Goal: Transaction & Acquisition: Purchase product/service

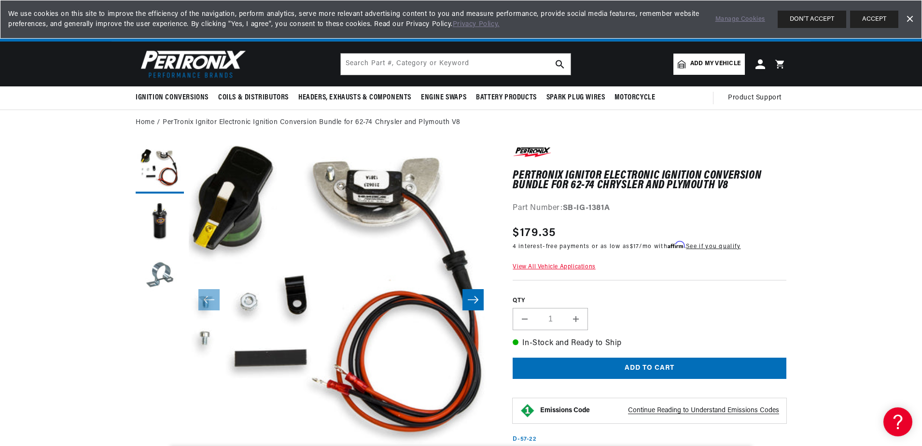
scroll to position [0, 292]
click at [160, 228] on button "Load image 2 in gallery view" at bounding box center [160, 222] width 48 height 48
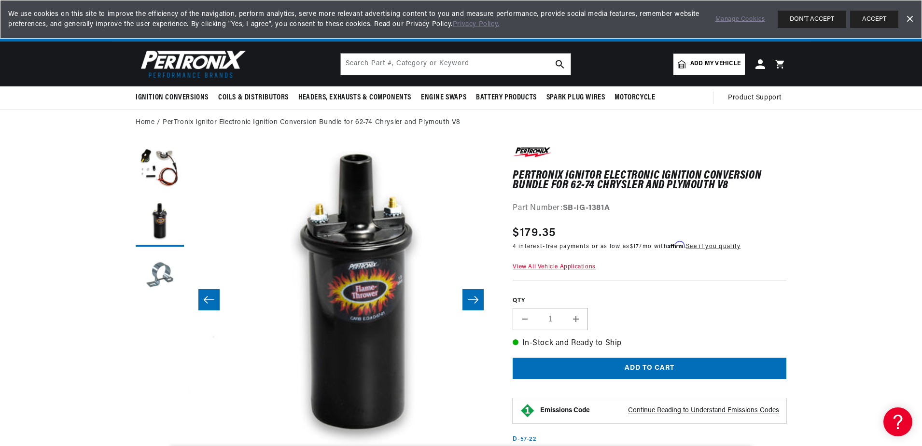
scroll to position [0, 304]
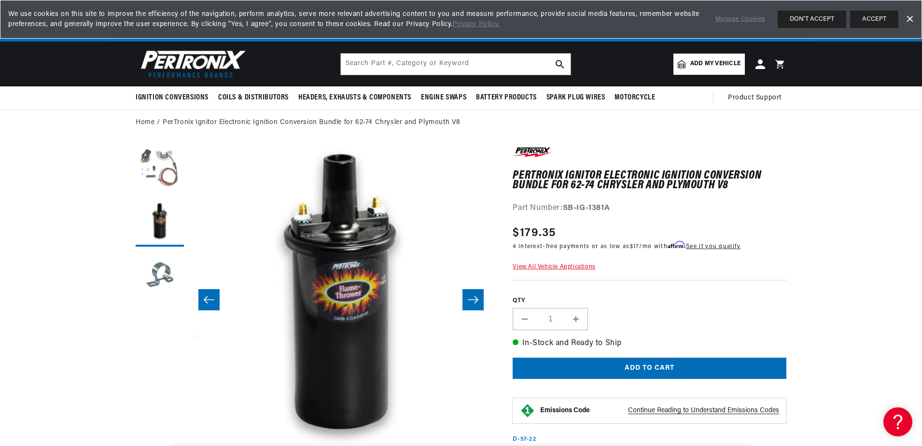
click at [164, 173] on button "Load image 1 in gallery view" at bounding box center [160, 169] width 48 height 48
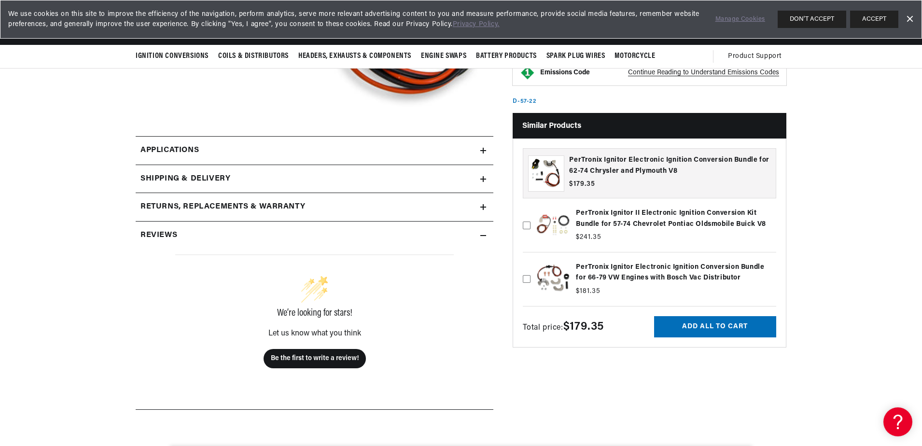
scroll to position [0, 0]
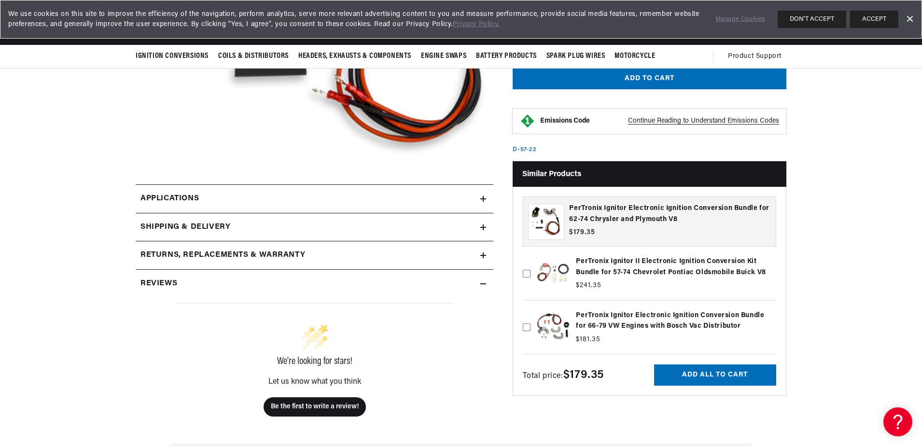
click at [475, 198] on link "Applications" at bounding box center [315, 198] width 358 height 29
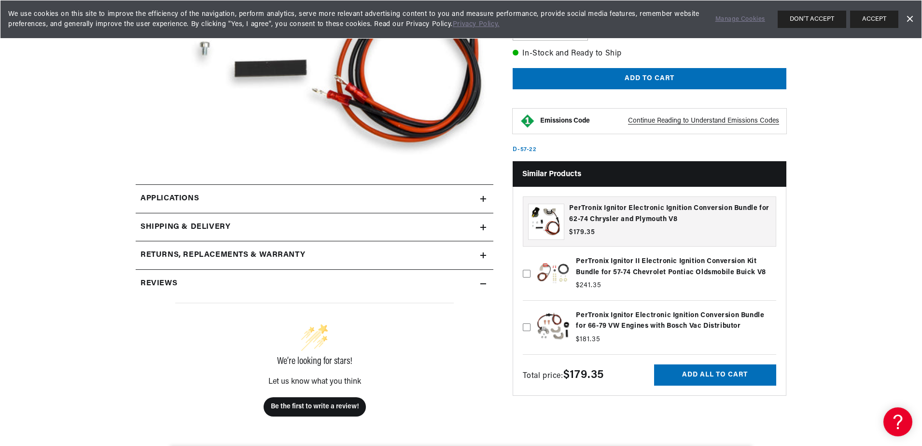
drag, startPoint x: 28, startPoint y: 0, endPoint x: 10, endPoint y: 183, distance: 184.2
click at [10, 183] on section "PerTronix Ignitor Electronic Ignition Conversion Bundle for 62-74 Chrysler and …" at bounding box center [461, 260] width 922 height 829
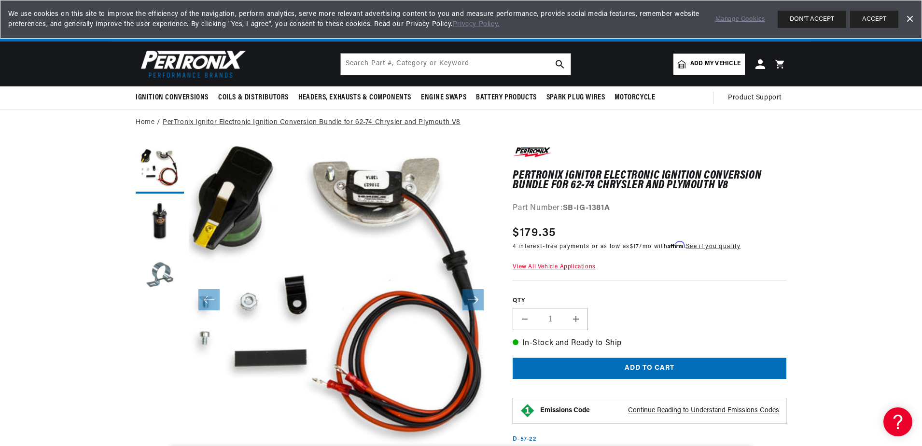
click at [275, 125] on link "PerTronix Ignitor Electronic Ignition Conversion Bundle for 62-74 Chrysler and …" at bounding box center [312, 122] width 298 height 11
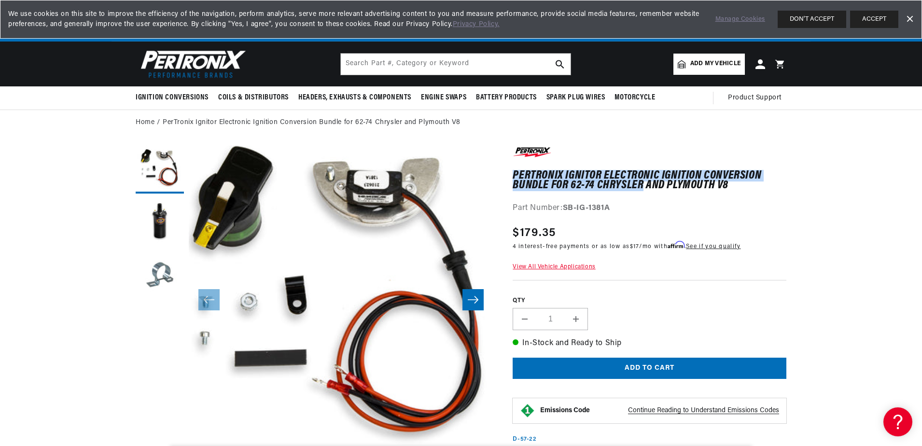
drag, startPoint x: 511, startPoint y: 169, endPoint x: 641, endPoint y: 189, distance: 131.8
drag, startPoint x: 641, startPoint y: 189, endPoint x: 614, endPoint y: 186, distance: 27.2
copy h1 "PerTronix Ignitor Electronic Ignition Conversion Bundle for 62-74 Chrysler"
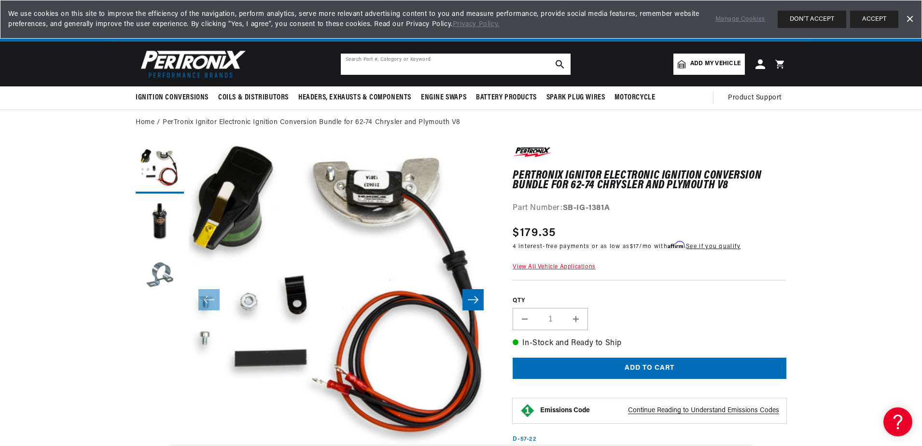
click at [424, 60] on input "text" at bounding box center [456, 64] width 230 height 21
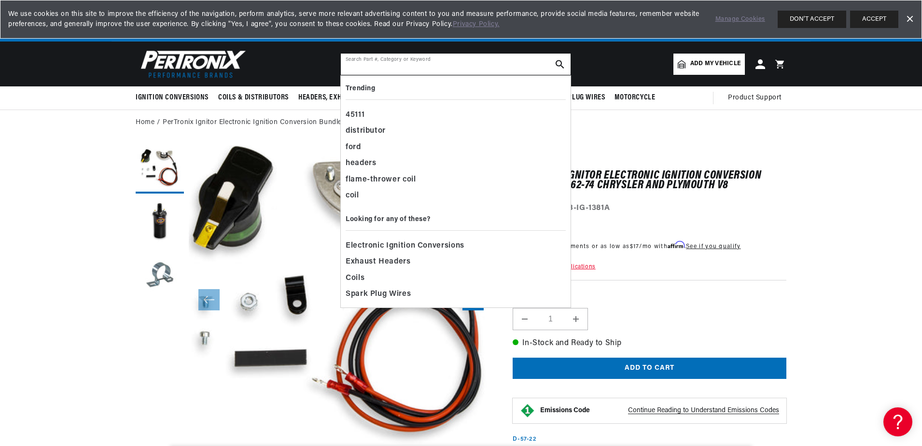
paste input "PerTronix Ignitor Electronic Ignition Conversion Bundle for 62-74 Chrysler"
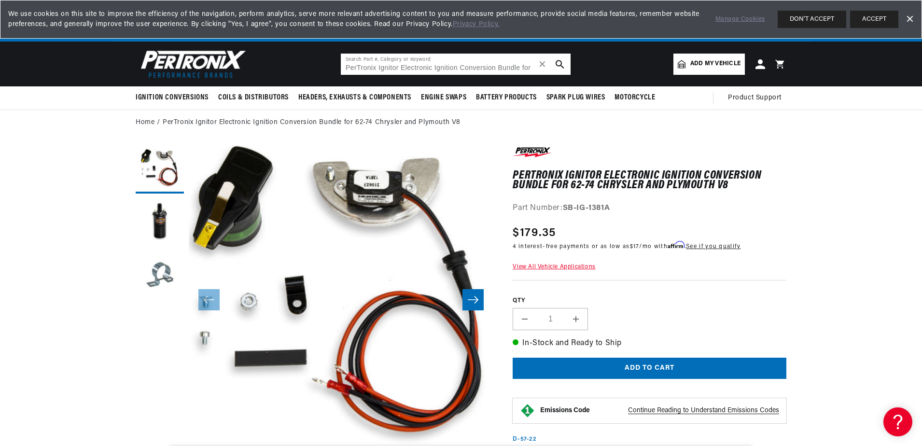
scroll to position [0, 49]
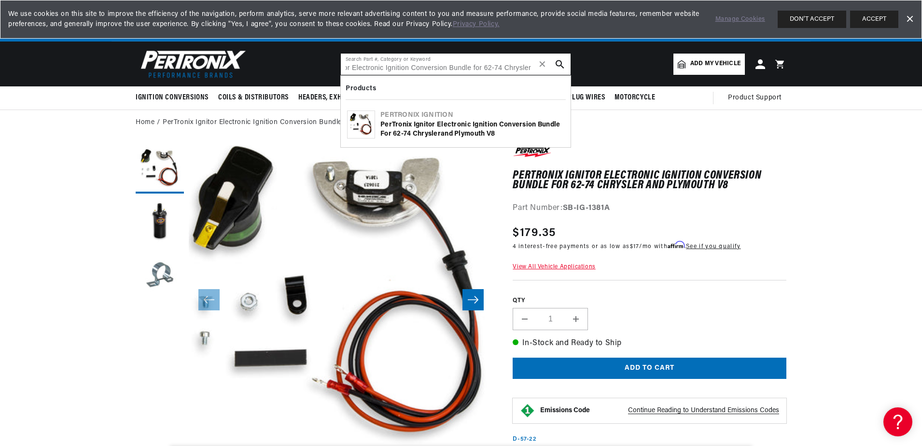
type input "PerTronix Ignitor Electronic Ignition Conversion Bundle for 62-74 Chrysler"
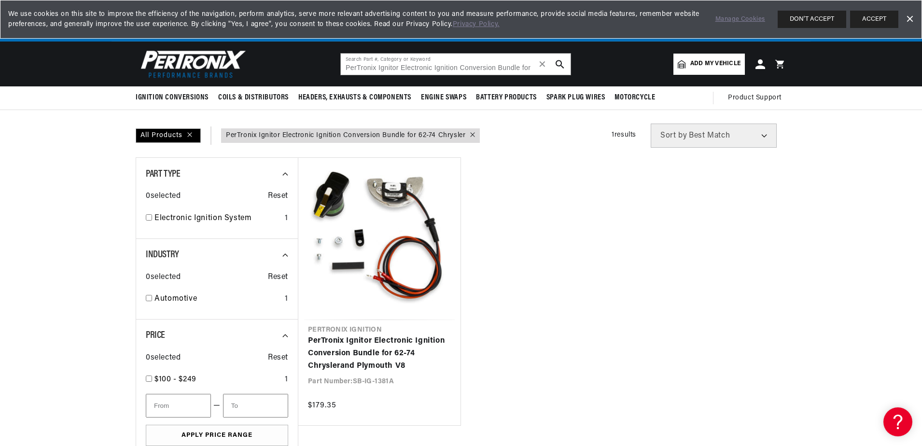
scroll to position [0, 292]
click at [470, 138] on div at bounding box center [470, 135] width 10 height 11
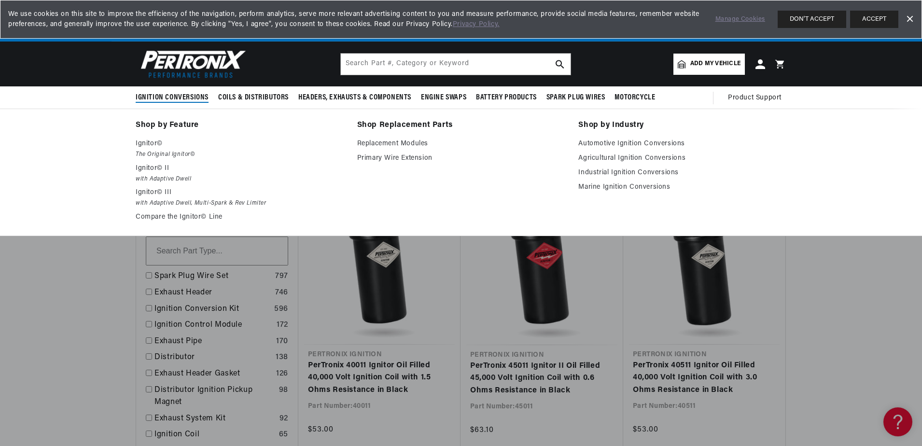
click at [155, 94] on span "Ignition Conversions" at bounding box center [172, 98] width 73 height 10
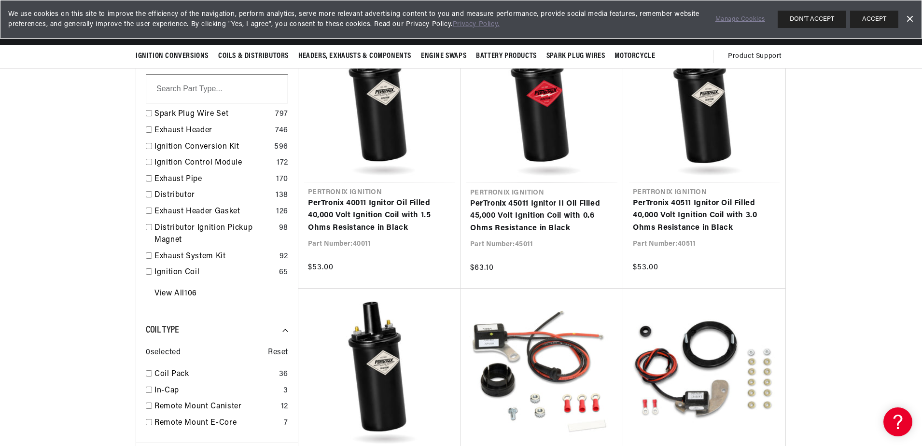
scroll to position [96, 0]
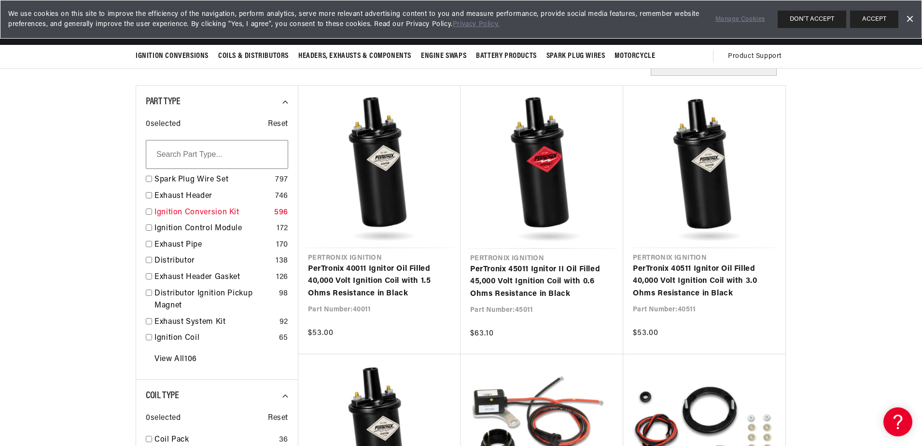
click at [204, 213] on link "Ignition Conversion Kit" at bounding box center [212, 213] width 116 height 13
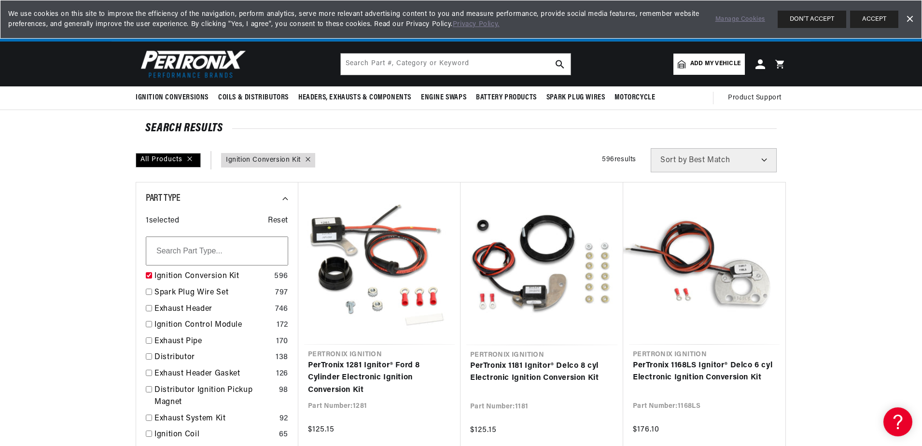
click at [213, 256] on input "text" at bounding box center [217, 250] width 142 height 29
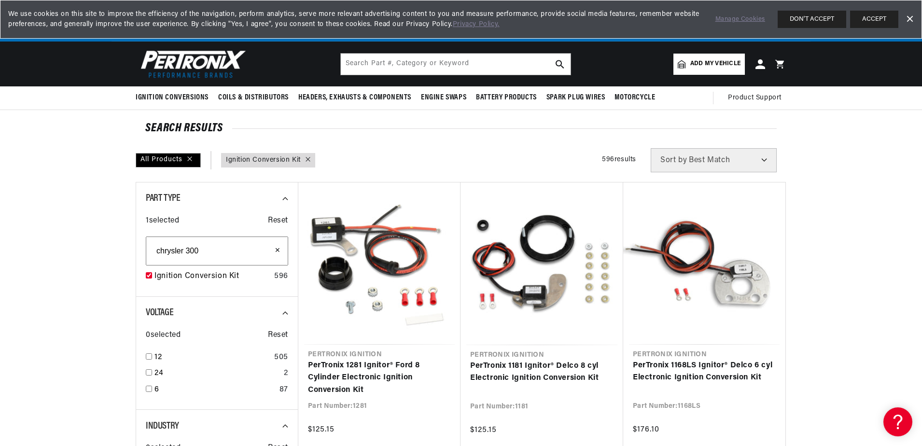
type input "chrysler 300"
click at [281, 257] on span "✕" at bounding box center [282, 250] width 14 height 29
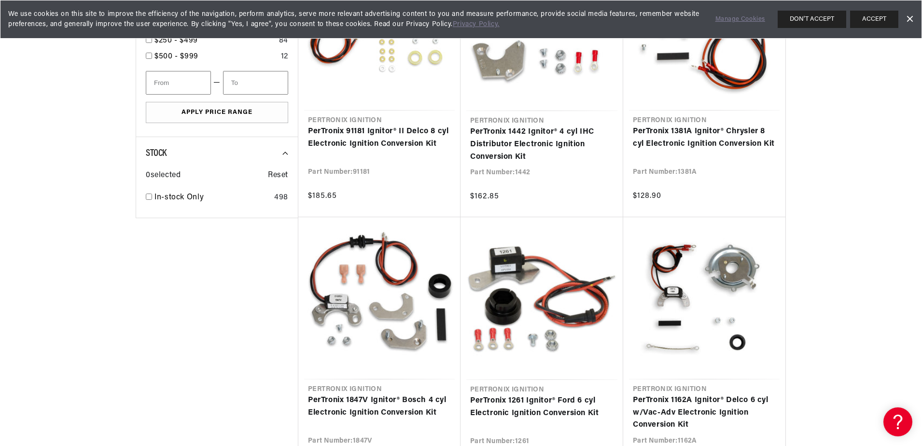
scroll to position [772, 0]
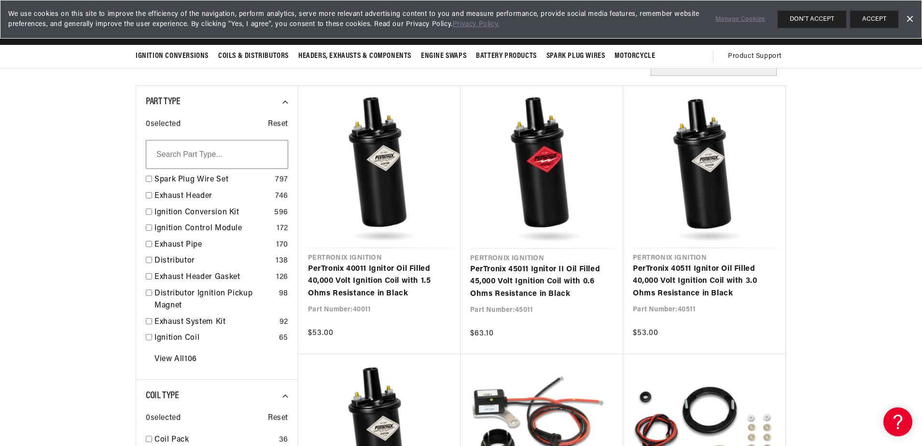
type input "PerTronix Ignitor Electronic Ignition Conversion Bundle for 62-74 Chrysler"
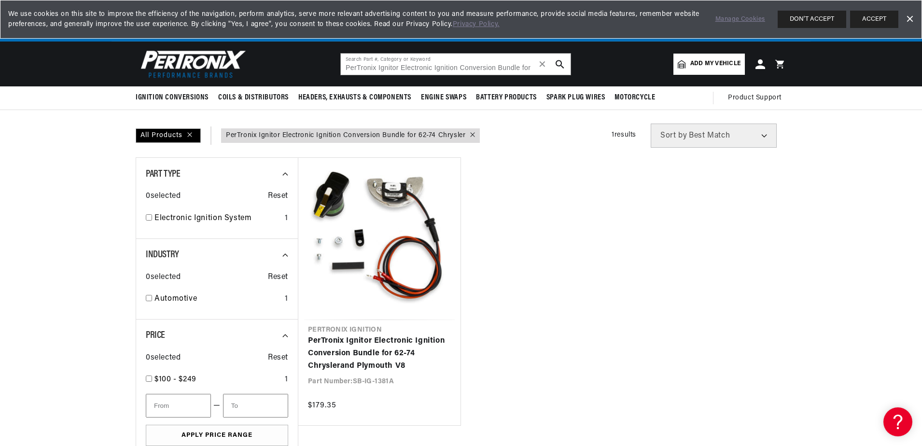
scroll to position [0, 292]
click at [445, 66] on input "PerTronix Ignitor Electronic Ignition Conversion Bundle for 62-74 Chrysler" at bounding box center [456, 64] width 230 height 21
click at [540, 64] on span "✕" at bounding box center [542, 64] width 9 height 0
type input "62-74 chrysler"
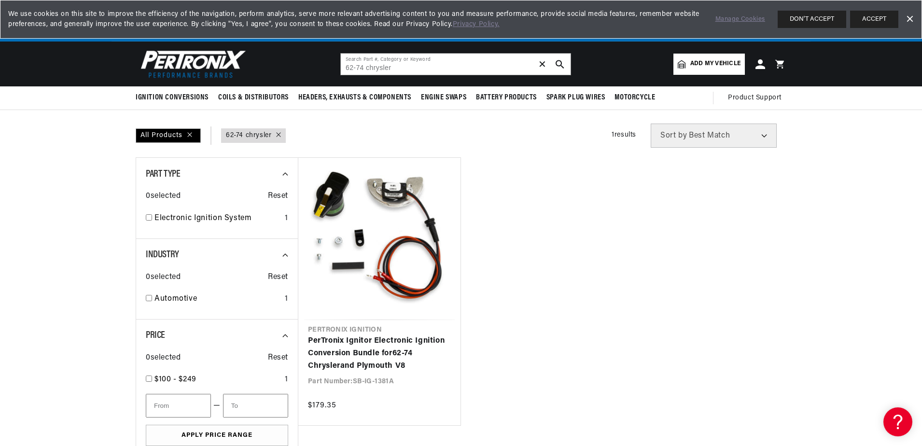
click at [201, 60] on img at bounding box center [191, 63] width 111 height 33
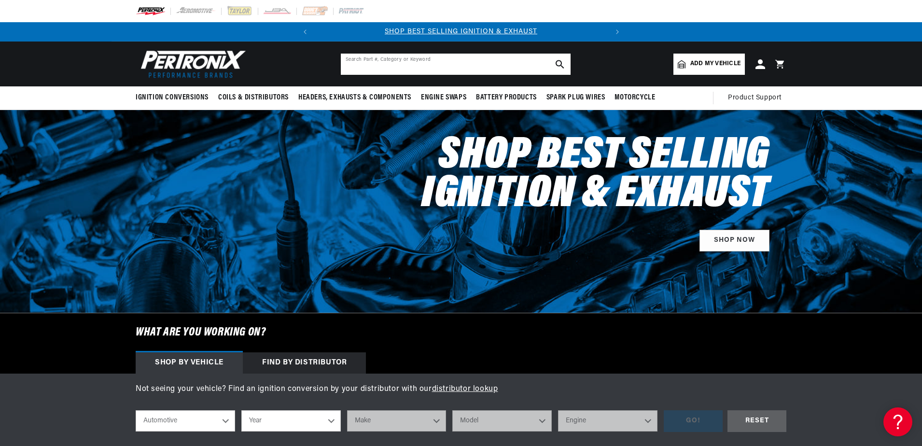
click at [439, 68] on input "text" at bounding box center [456, 64] width 230 height 21
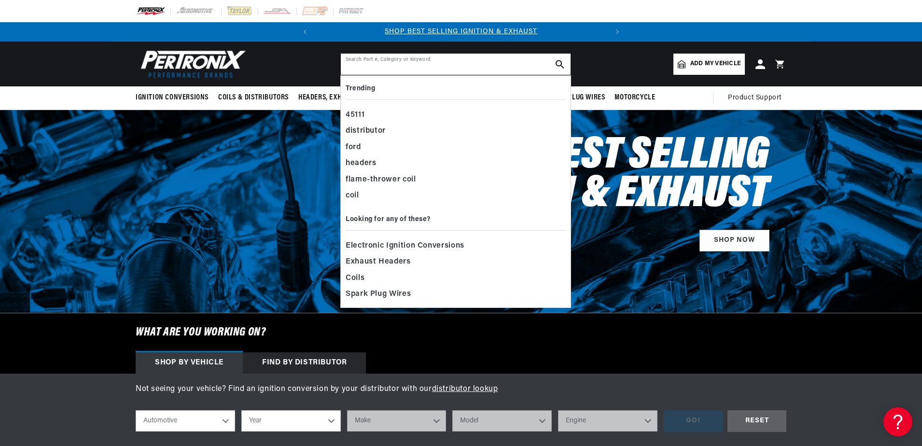
click at [439, 68] on input "text" at bounding box center [456, 64] width 230 height 21
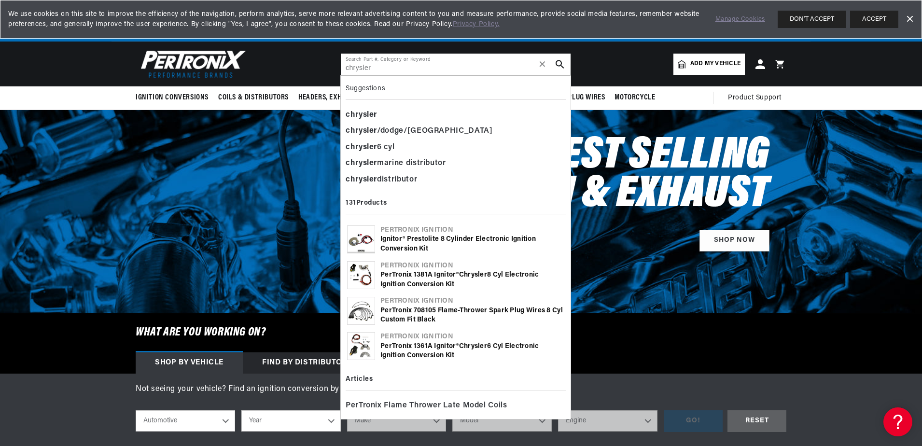
type input "chrysler"
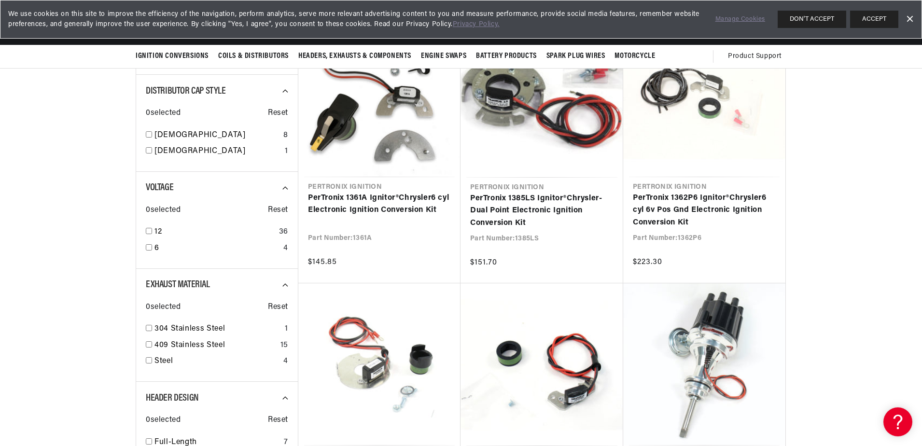
scroll to position [434, 0]
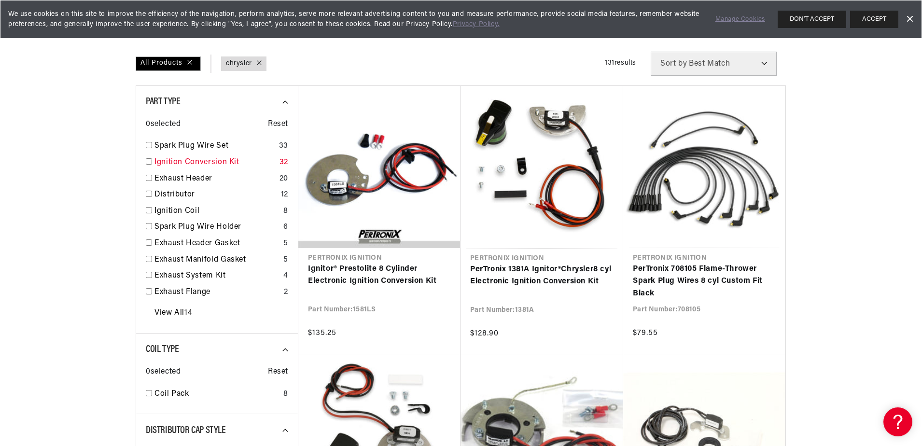
click at [186, 165] on link "Ignition Conversion Kit" at bounding box center [214, 162] width 121 height 13
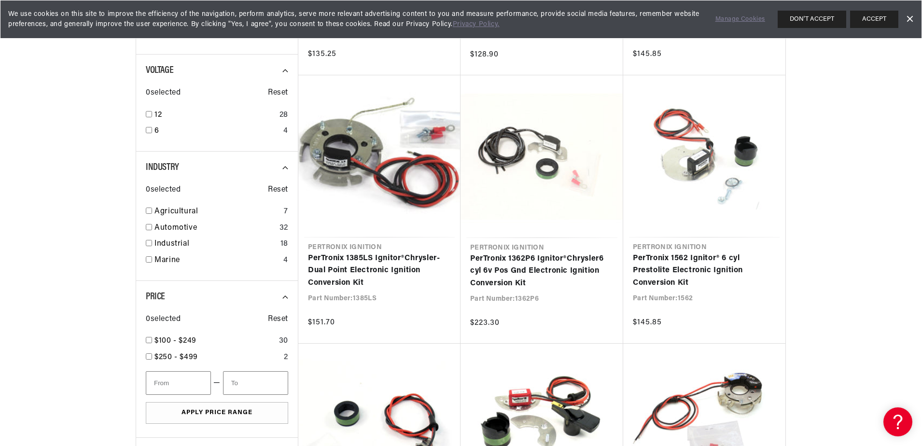
scroll to position [434, 0]
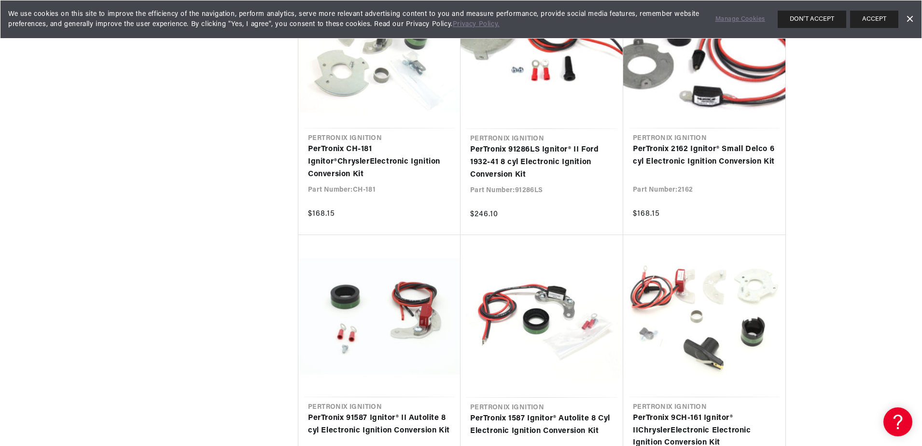
scroll to position [1833, 0]
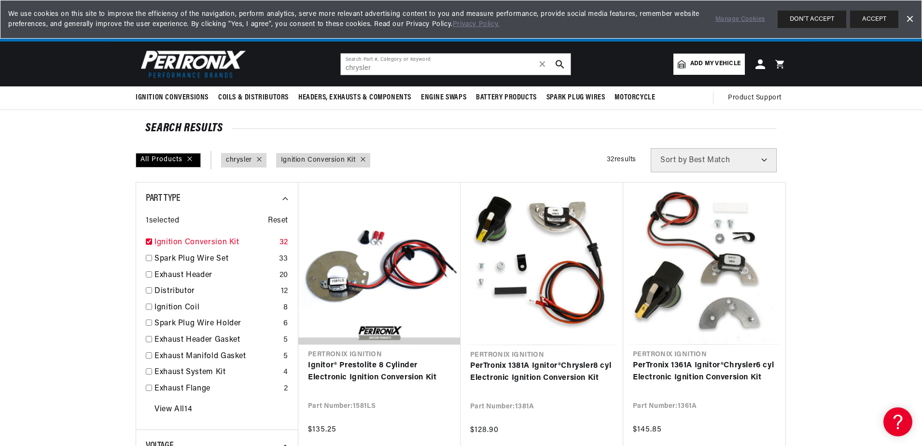
click at [161, 241] on link "Ignition Conversion Kit" at bounding box center [214, 242] width 121 height 13
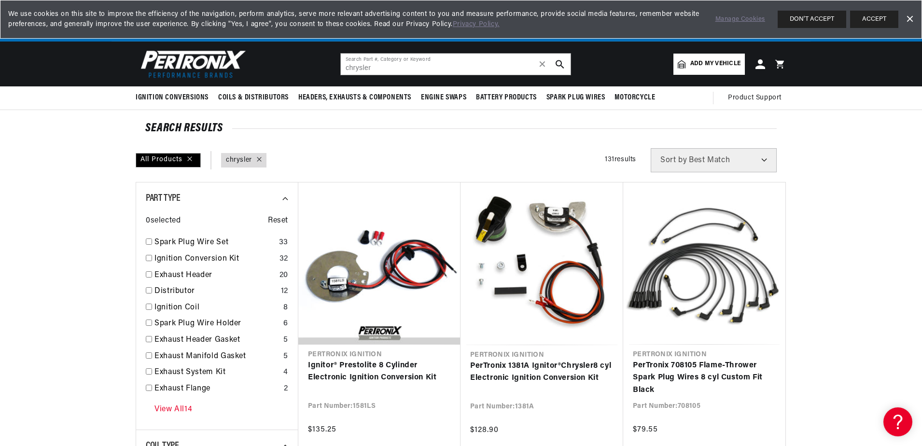
scroll to position [0, 292]
click at [169, 412] on link "View All 14" at bounding box center [173, 409] width 38 height 13
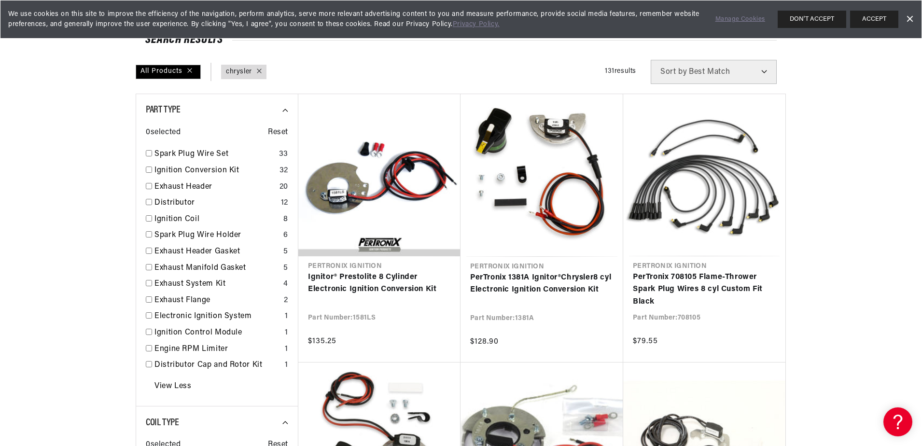
scroll to position [96, 0]
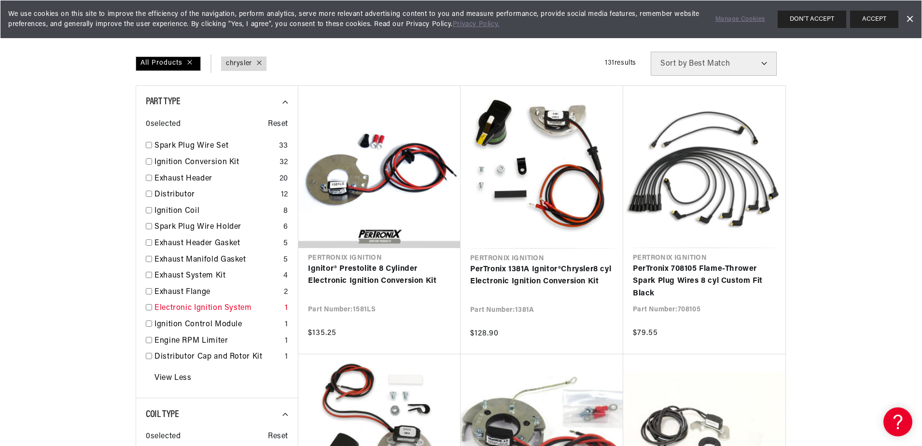
click at [181, 310] on link "Electronic Ignition System" at bounding box center [217, 308] width 126 height 13
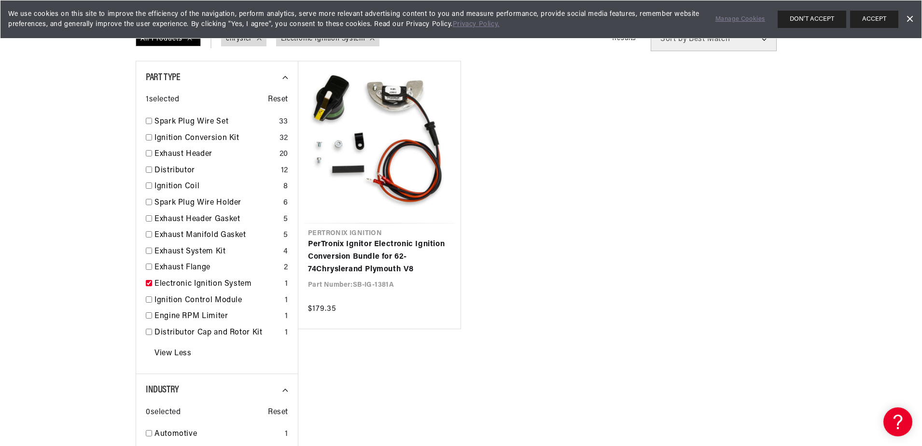
drag, startPoint x: 181, startPoint y: 284, endPoint x: 132, endPoint y: 289, distance: 49.5
click at [181, 284] on link "Electronic Ignition System" at bounding box center [217, 284] width 126 height 13
checkbox input "false"
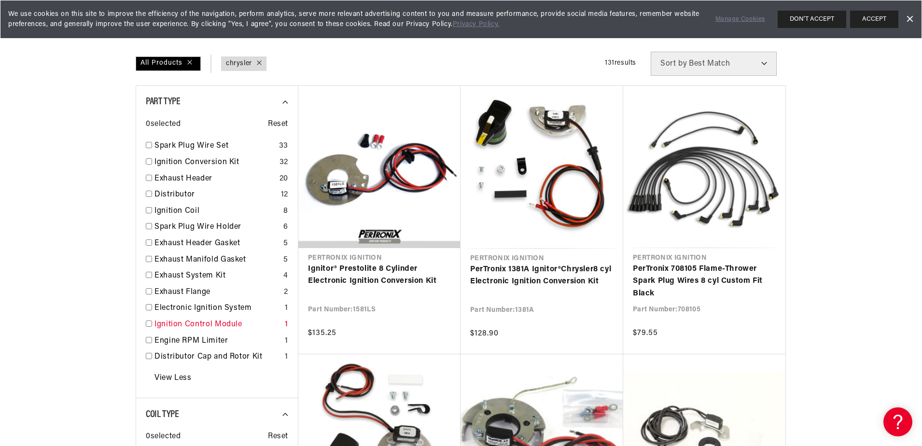
click at [182, 323] on link "Ignition Control Module" at bounding box center [217, 324] width 126 height 13
checkbox input "true"
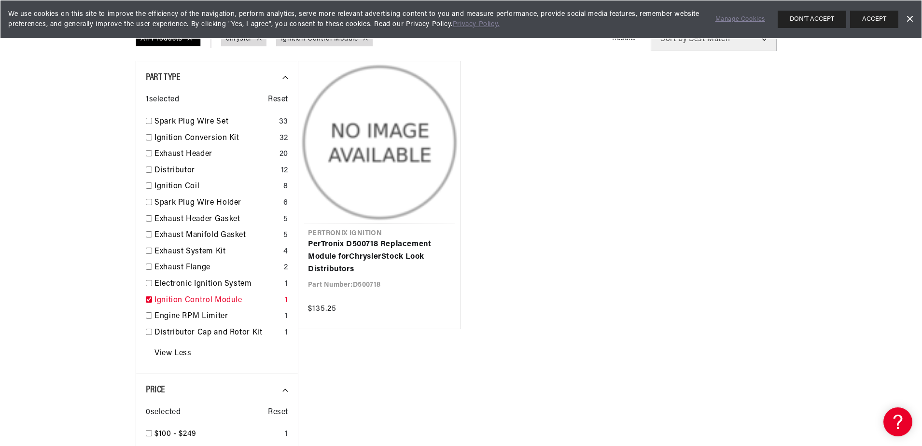
click at [182, 323] on div "Engine RPM Limiter 1" at bounding box center [217, 318] width 142 height 16
checkbox input "true"
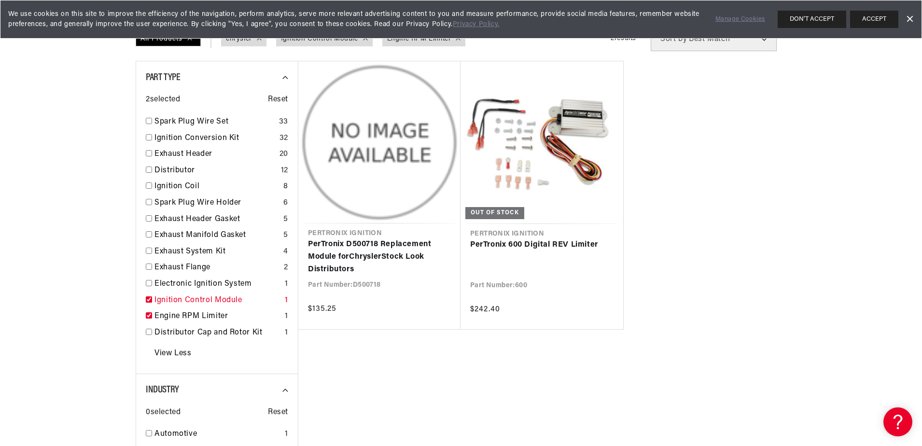
click at [177, 302] on link "Ignition Control Module" at bounding box center [217, 300] width 126 height 13
checkbox input "false"
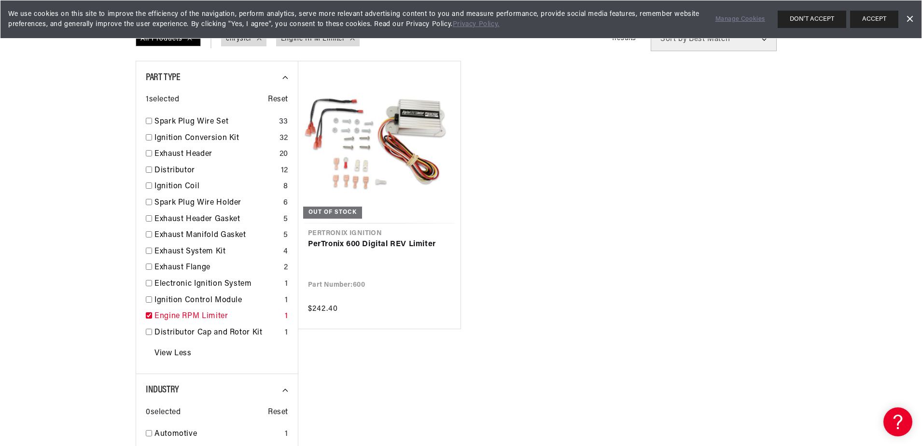
click at [169, 317] on link "Engine RPM Limiter" at bounding box center [217, 316] width 126 height 13
checkbox input "false"
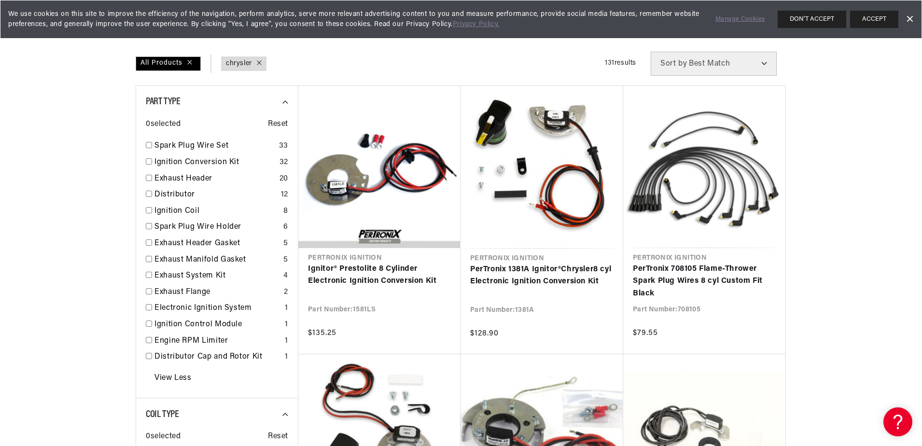
scroll to position [0, 292]
click at [175, 272] on link "Exhaust System Kit" at bounding box center [216, 276] width 125 height 13
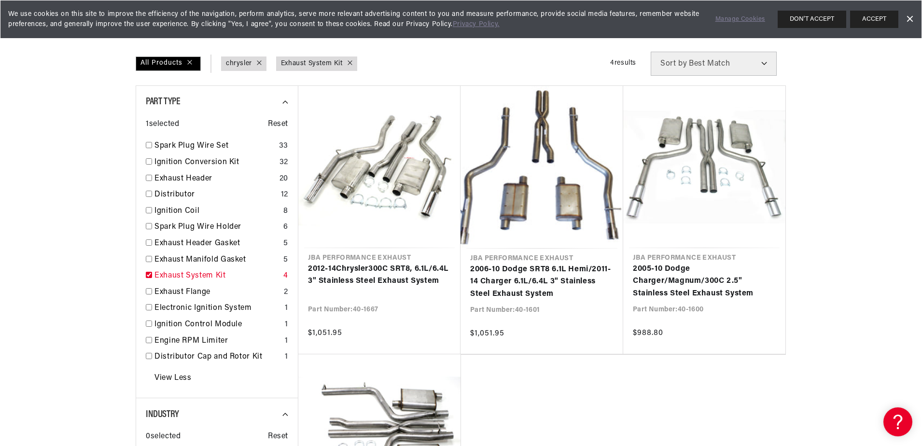
click at [175, 272] on link "Exhaust System Kit" at bounding box center [216, 276] width 125 height 13
checkbox input "false"
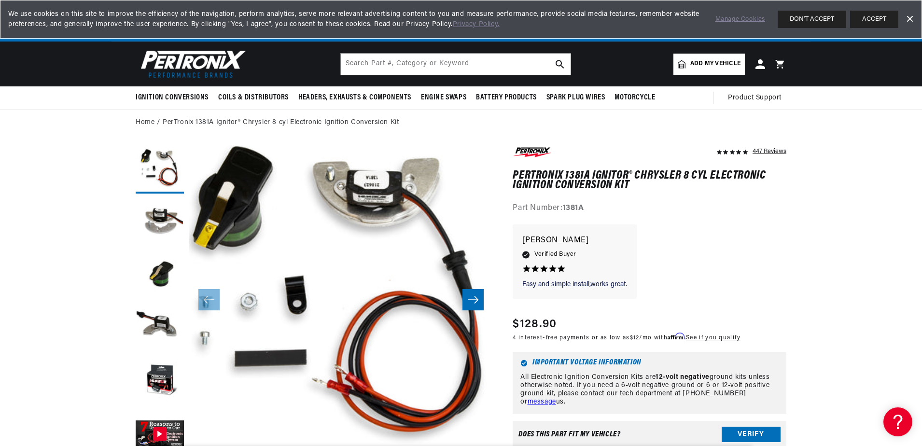
scroll to position [0, 292]
click at [386, 59] on input "text" at bounding box center [456, 64] width 230 height 21
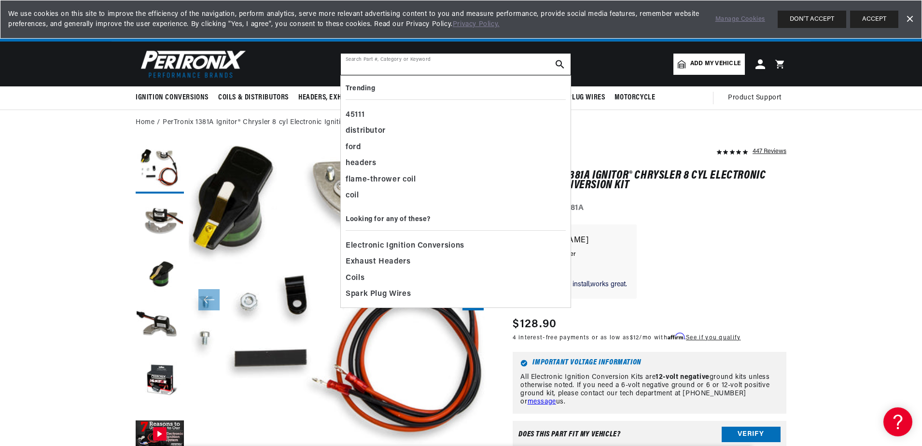
paste input "PerTronix Ignitor Electronic Ignition Conversion Bundle for 62-74 Chrysler"
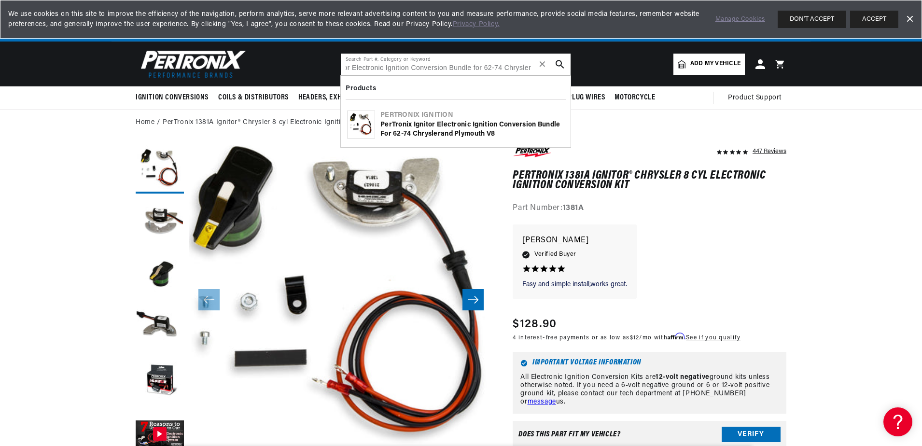
type input "PerTronix Ignitor Electronic Ignition Conversion Bundle for 62-74 Chrysler"
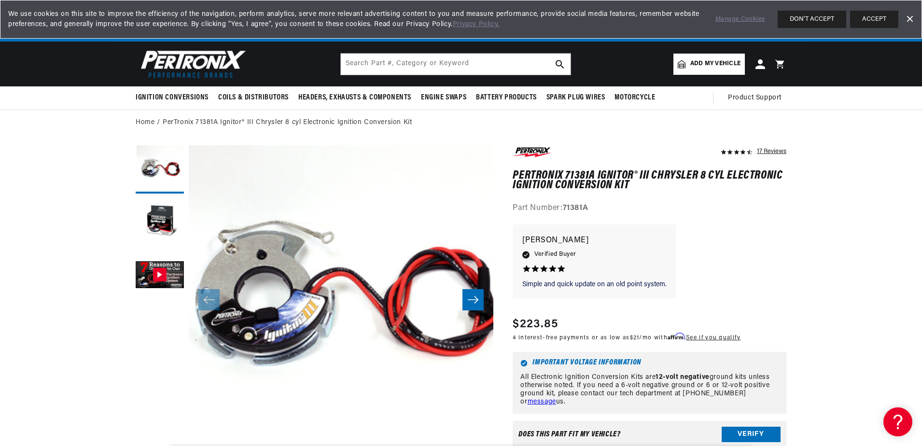
scroll to position [0, 292]
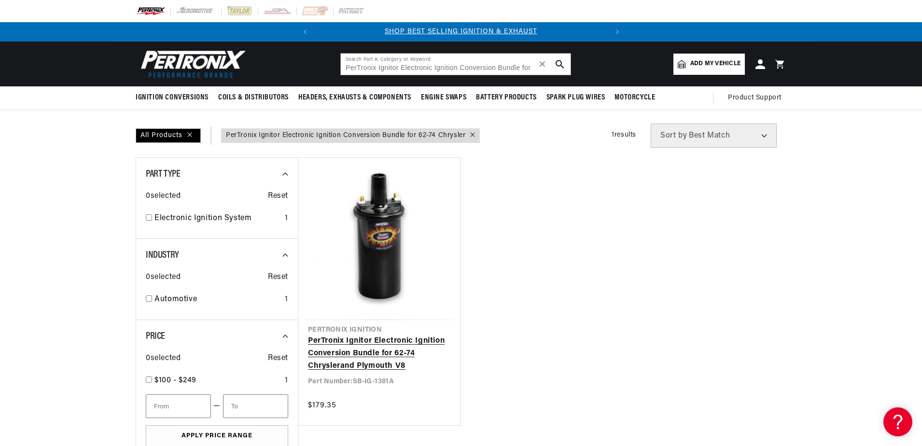
click at [417, 335] on link "PerTronix Ignitor Electronic Ignition Conversion Bundle for 62 - 74 Chrysler an…" at bounding box center [379, 353] width 143 height 37
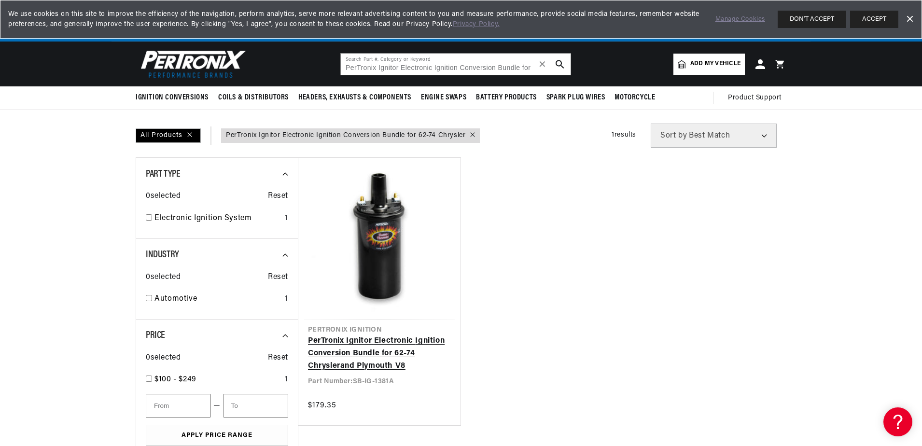
scroll to position [0, 292]
click at [366, 351] on link "PerTronix Ignitor Electronic Ignition Conversion Bundle for 62 - 74 Chrysler an…" at bounding box center [379, 353] width 143 height 37
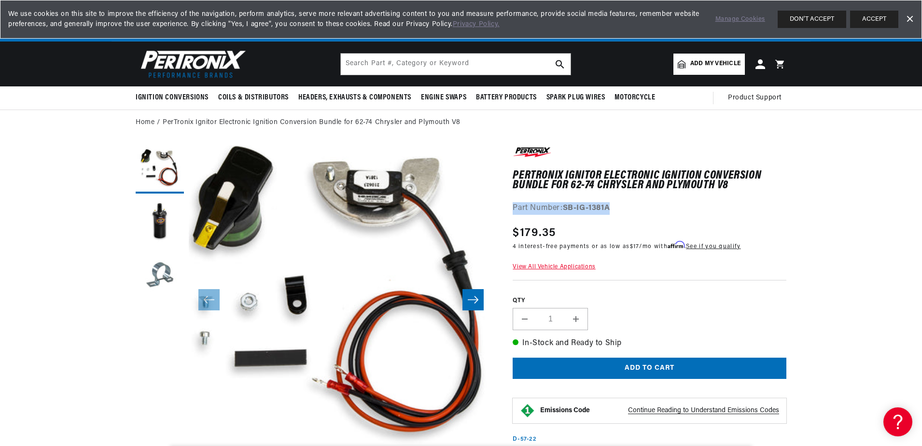
drag, startPoint x: 623, startPoint y: 206, endPoint x: 507, endPoint y: 209, distance: 115.8
drag, startPoint x: 507, startPoint y: 209, endPoint x: 549, endPoint y: 208, distance: 42.0
click at [678, 219] on div "PerTronix Ignitor Electronic Ignition Conversion Bundle for 62-74 Chrysler and …" at bounding box center [649, 361] width 274 height 432
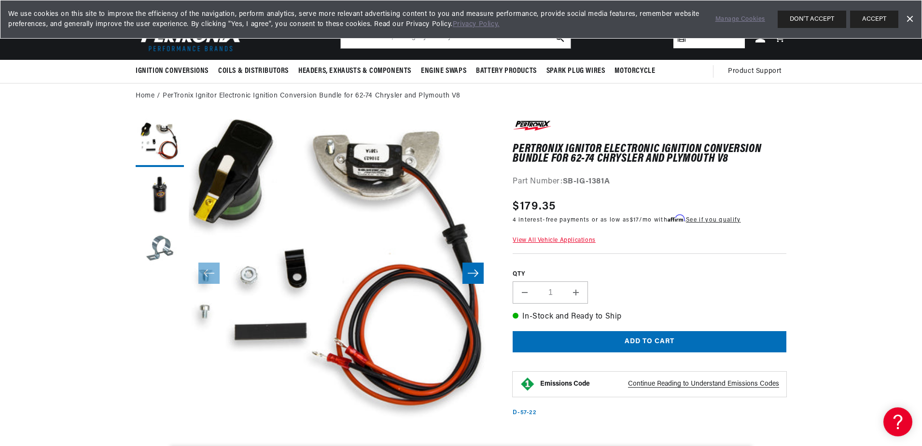
scroll to position [96, 0]
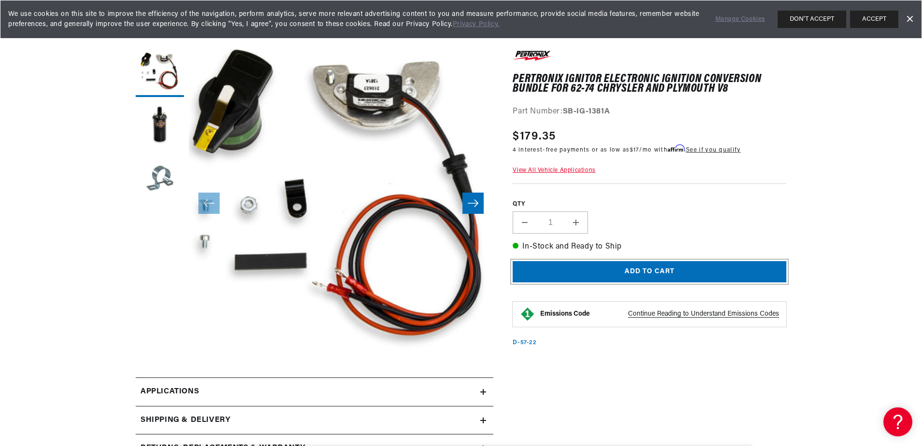
click at [629, 272] on button "Add to cart" at bounding box center [649, 272] width 274 height 22
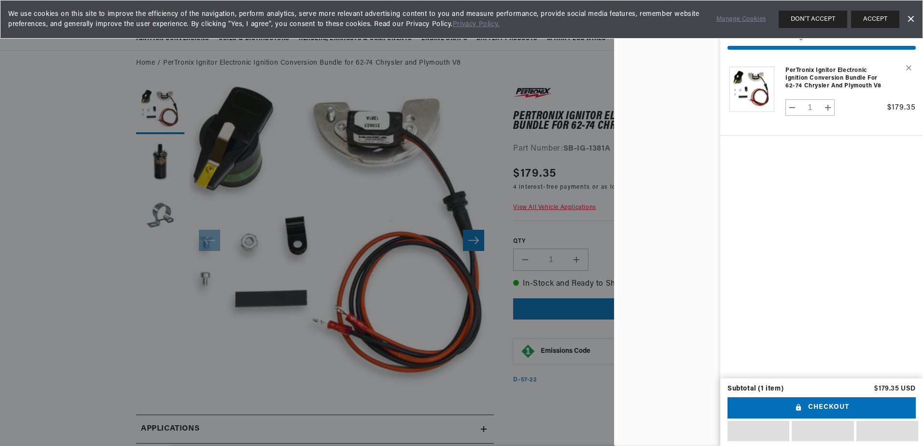
scroll to position [48, 0]
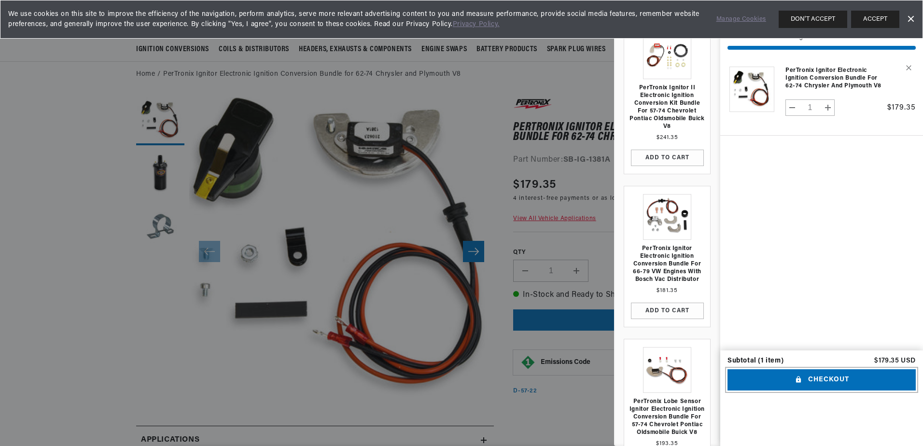
click at [816, 391] on button "Checkout" at bounding box center [821, 380] width 188 height 22
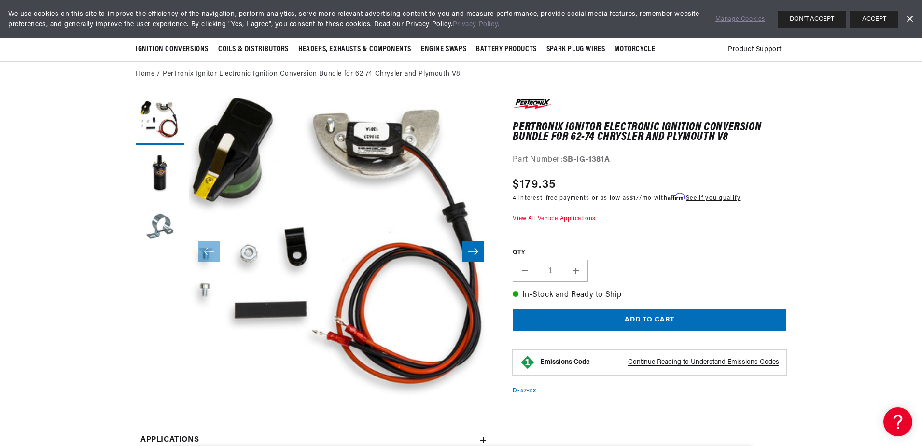
click at [535, 162] on div "Part Number: SB-IG-1381A" at bounding box center [649, 160] width 274 height 13
drag, startPoint x: 535, startPoint y: 162, endPoint x: 523, endPoint y: 160, distance: 11.3
click at [523, 160] on div "Part Number: SB-IG-1381A" at bounding box center [649, 160] width 274 height 13
drag, startPoint x: 512, startPoint y: 158, endPoint x: 634, endPoint y: 158, distance: 121.6
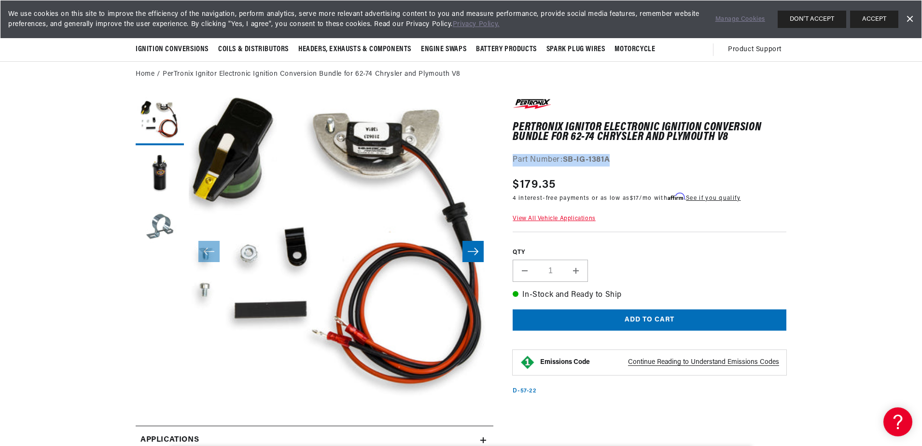
click at [634, 158] on div "Part Number: SB-IG-1381A" at bounding box center [649, 160] width 274 height 13
drag, startPoint x: 634, startPoint y: 158, endPoint x: 579, endPoint y: 157, distance: 54.5
click at [609, 125] on h1 "PerTronix Ignitor Electronic Ignition Conversion Bundle for 62-74 Chrysler and …" at bounding box center [649, 133] width 274 height 20
click at [865, 15] on button "ACCEPT" at bounding box center [874, 19] width 48 height 17
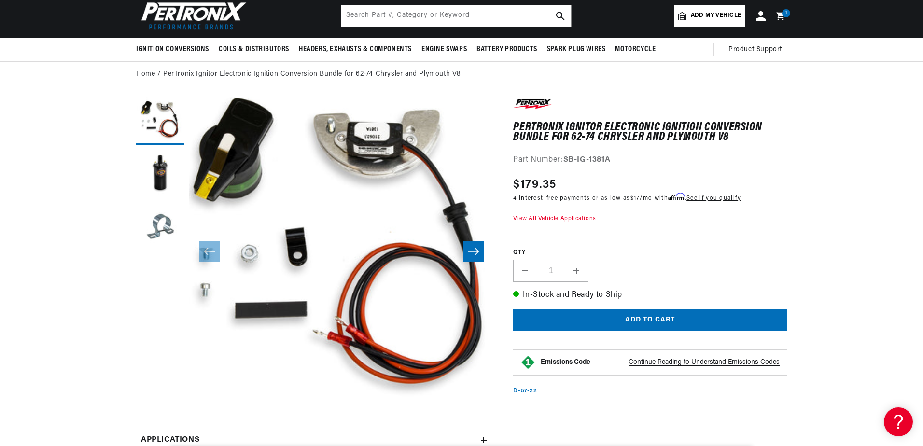
scroll to position [0, 0]
click at [785, 13] on span "1" at bounding box center [786, 13] width 2 height 8
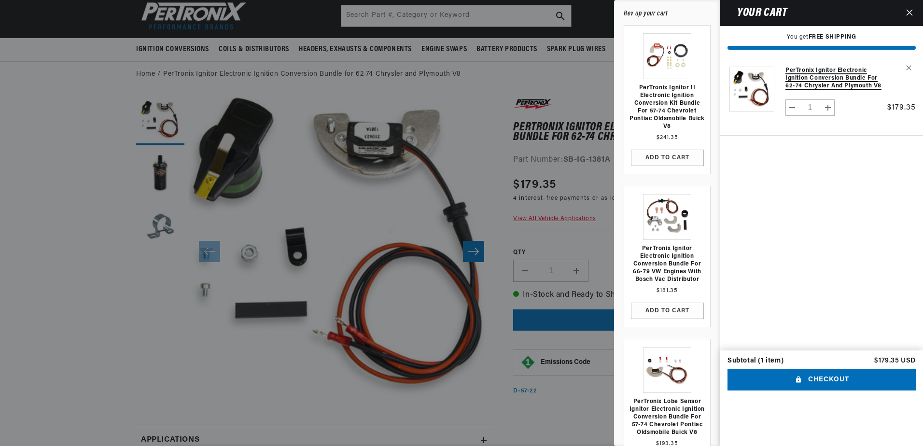
click at [826, 83] on link "PerTronix Ignitor Electronic Ignition Conversion Bundle for 62-74 Chrysler and …" at bounding box center [833, 78] width 96 height 23
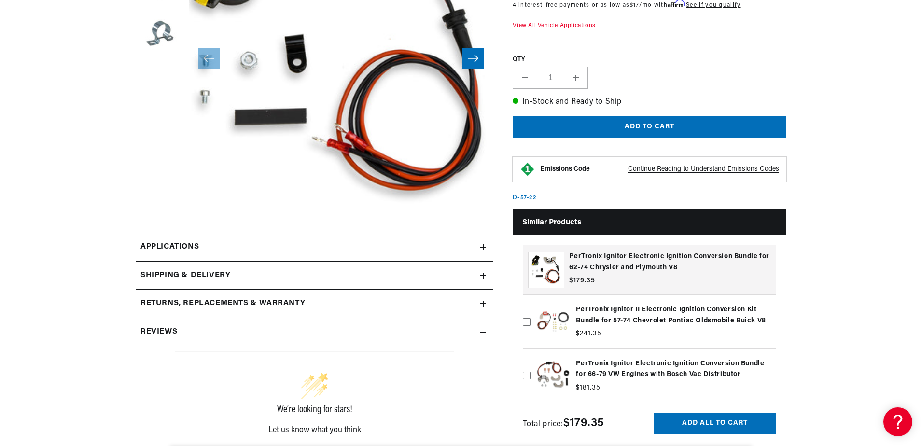
click at [485, 247] on icon at bounding box center [483, 247] width 6 height 0
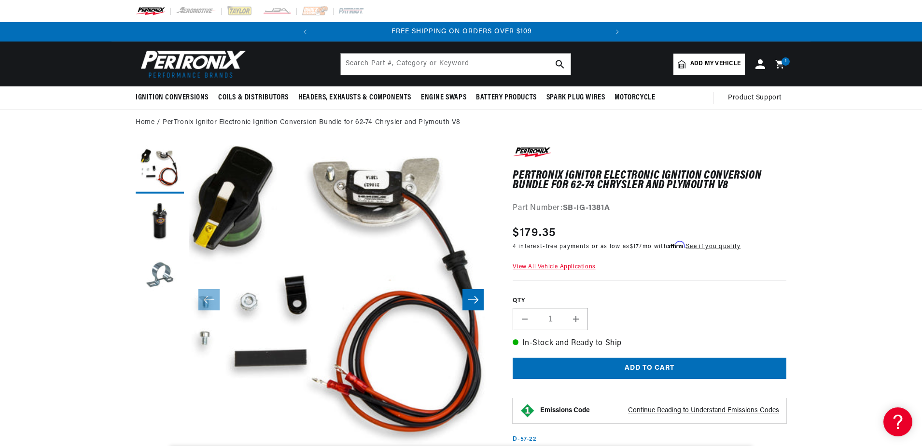
click at [792, 58] on header "BETTER SEARCH RESULTS Add your vehicle's year, make, and model to find parts be…" at bounding box center [460, 63] width 699 height 45
click at [786, 62] on span "1" at bounding box center [786, 61] width 2 height 8
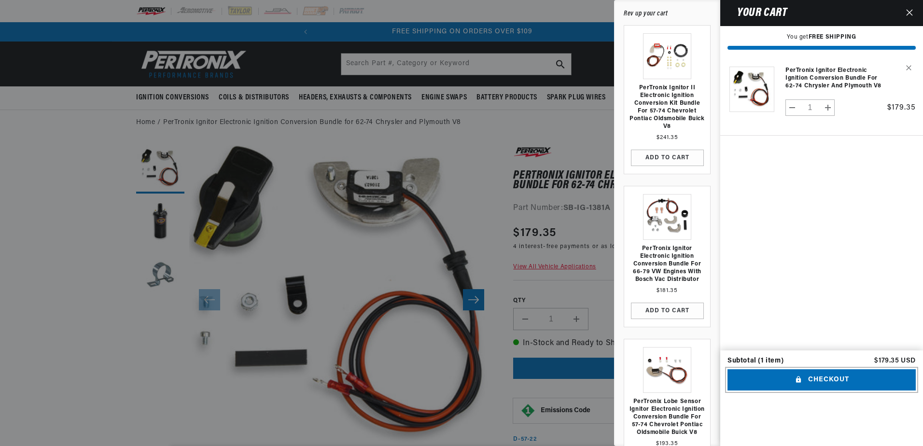
click at [800, 391] on button "Checkout" at bounding box center [821, 380] width 188 height 22
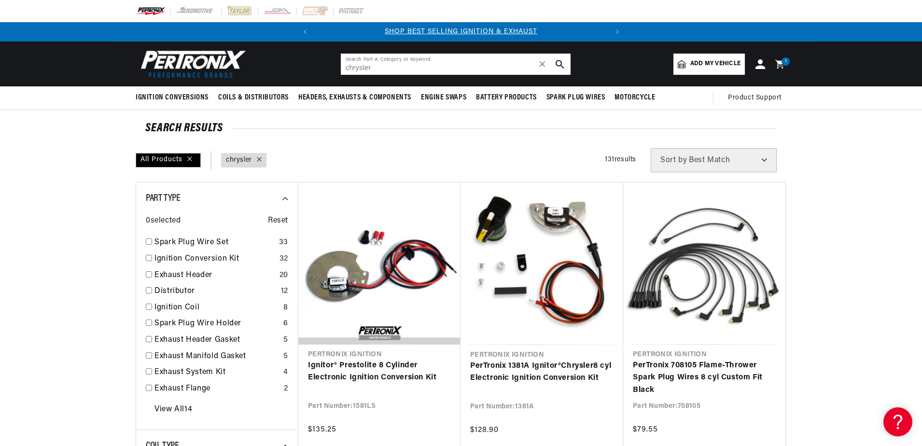
click at [408, 64] on input "chrysler" at bounding box center [456, 64] width 230 height 21
drag, startPoint x: 408, startPoint y: 64, endPoint x: 144, endPoint y: 81, distance: 264.0
click at [149, 81] on header "BETTER SEARCH RESULTS Add your vehicle's year, make, and model to find parts be…" at bounding box center [460, 63] width 699 height 45
paste input "PTX91381A"
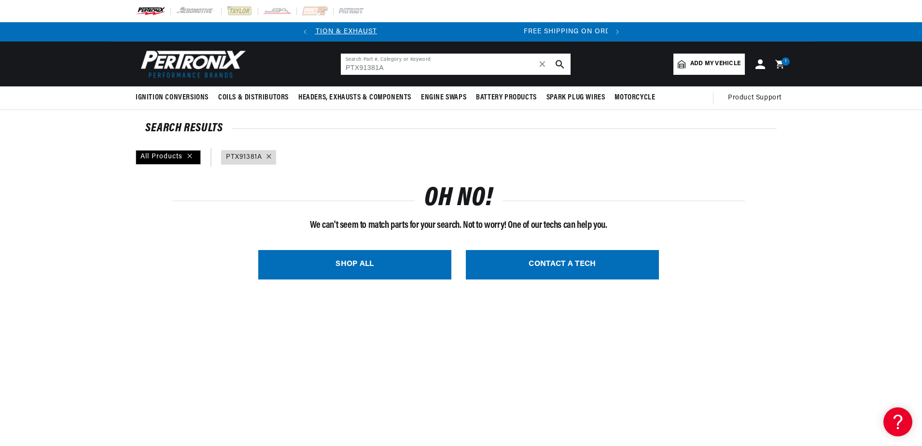
scroll to position [0, 292]
drag, startPoint x: 358, startPoint y: 69, endPoint x: 282, endPoint y: 67, distance: 75.8
click at [282, 67] on header "BETTER SEARCH RESULTS Add your vehicle's year, make, and model to find parts be…" at bounding box center [460, 63] width 699 height 45
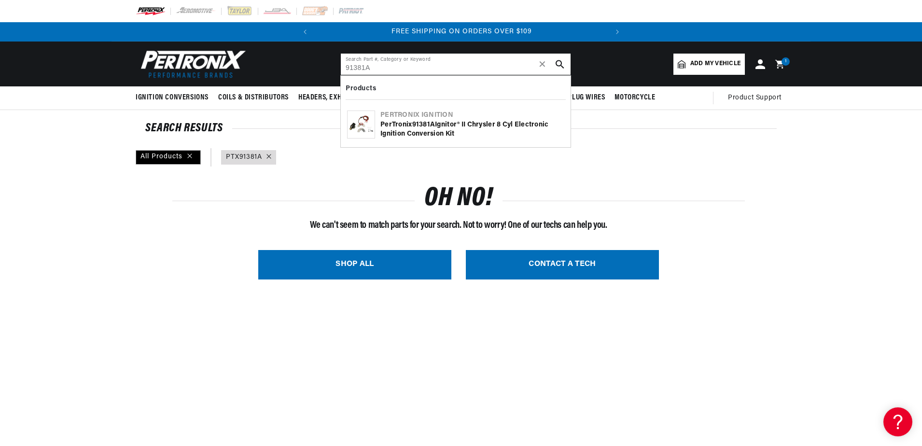
type input "91381A"
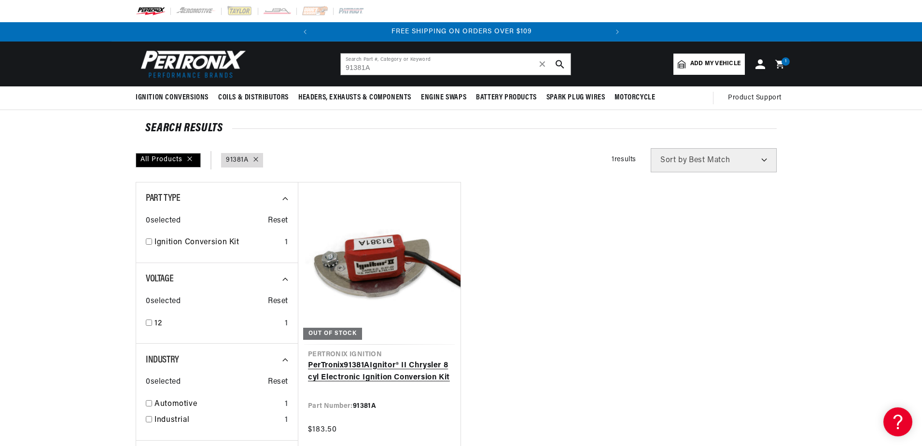
click at [410, 359] on link "PerTronix 91381A Ignitor® II Chrysler 8 cyl Electronic Ignition Conversion Kit" at bounding box center [379, 371] width 143 height 25
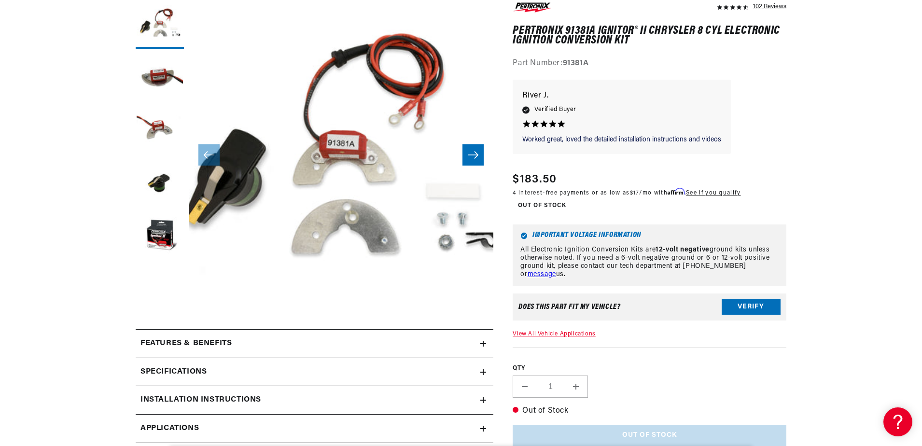
scroll to position [0, 292]
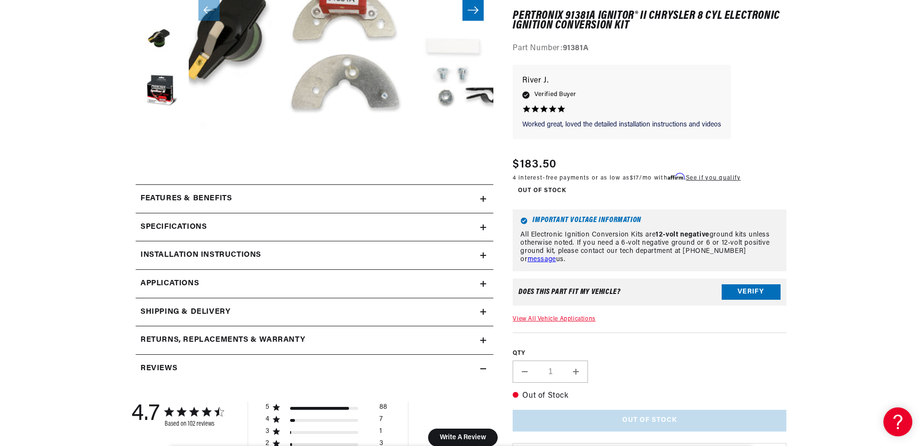
scroll to position [0, 132]
click at [338, 201] on div "Features & Benefits" at bounding box center [308, 199] width 344 height 13
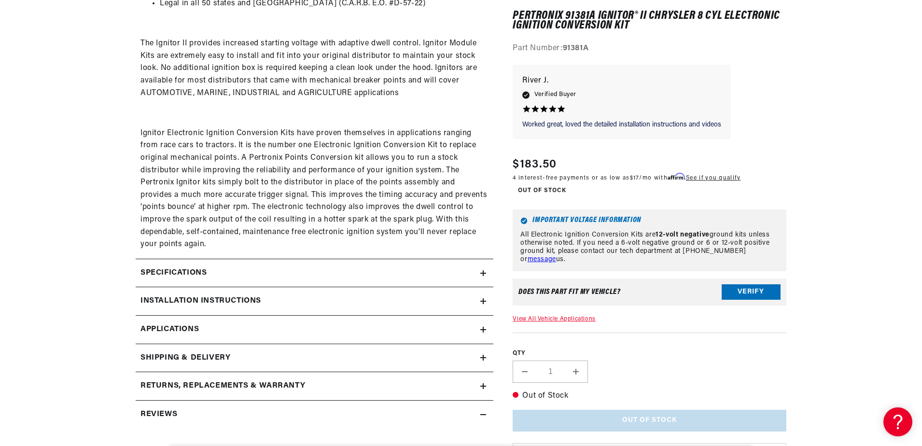
scroll to position [627, 0]
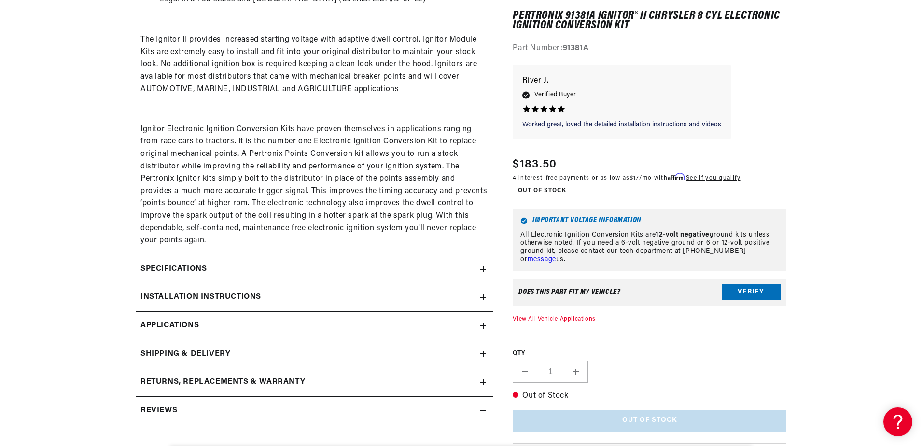
click at [226, 275] on div "Specifications" at bounding box center [308, 269] width 344 height 13
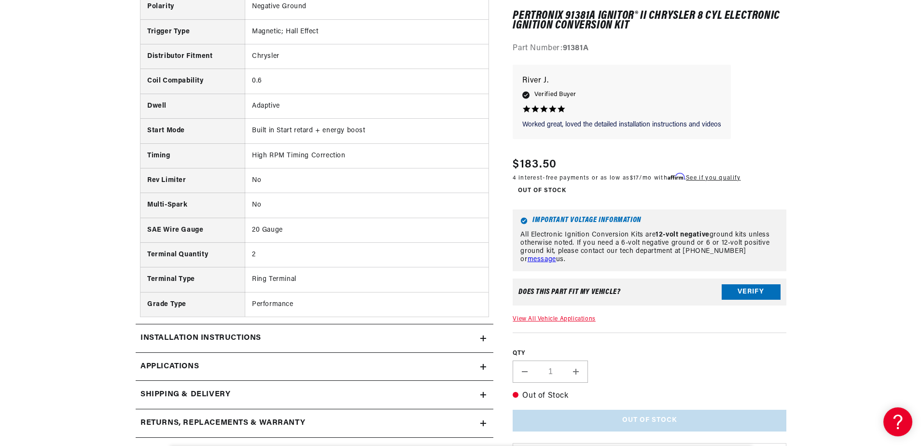
scroll to position [0, 0]
click at [266, 337] on div "Installation instructions" at bounding box center [308, 338] width 344 height 13
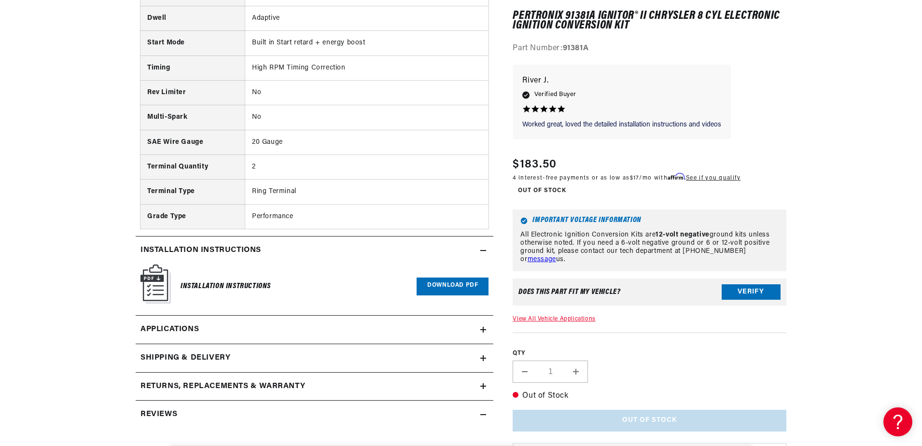
scroll to position [1061, 0]
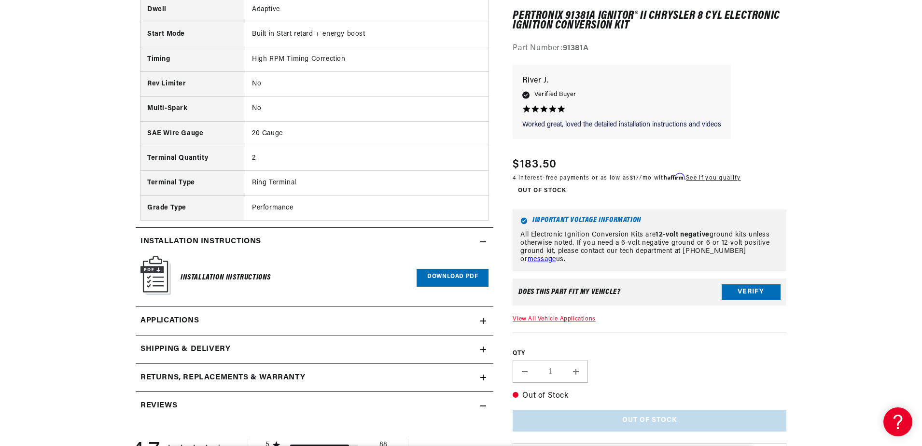
click at [222, 275] on h6 "Installation Instructions" at bounding box center [225, 277] width 90 height 13
click at [453, 273] on link "Download PDF" at bounding box center [452, 278] width 72 height 18
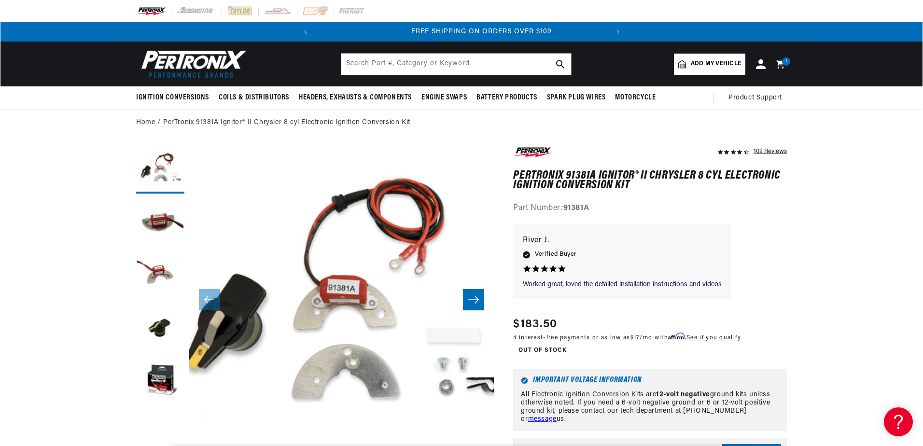
scroll to position [0, 292]
click at [781, 68] on icon at bounding box center [781, 64] width 23 height 12
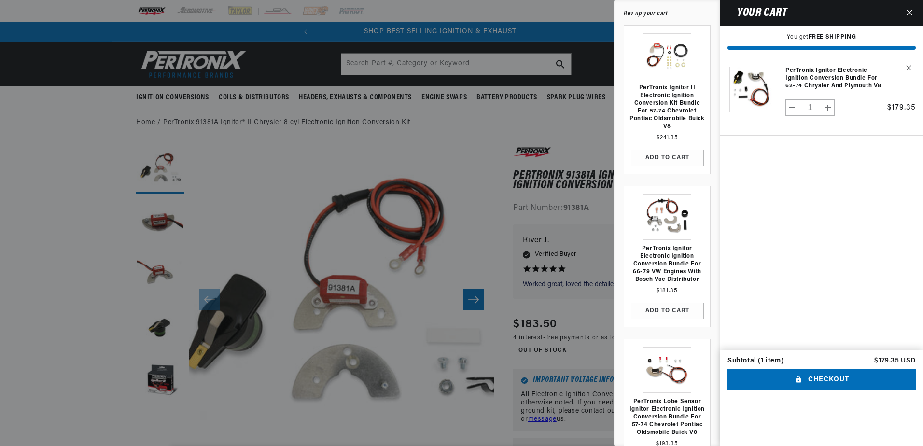
scroll to position [0, 0]
click at [551, 175] on div at bounding box center [461, 223] width 923 height 446
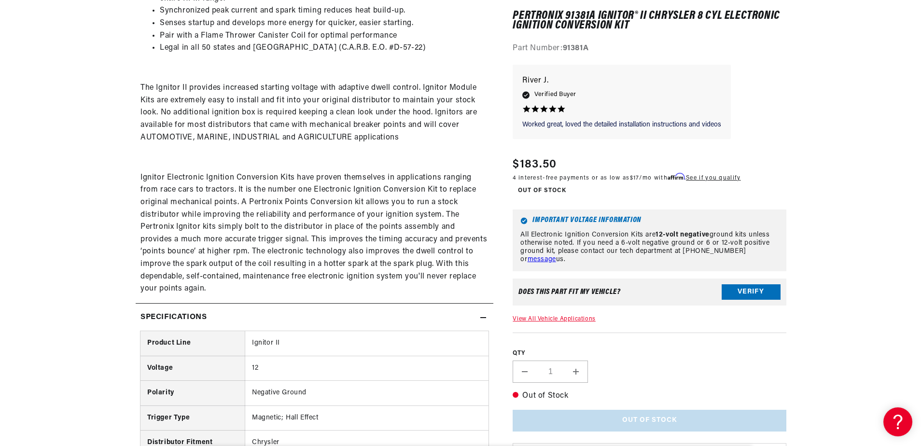
scroll to position [0, 292]
